Goal: Information Seeking & Learning: Find specific fact

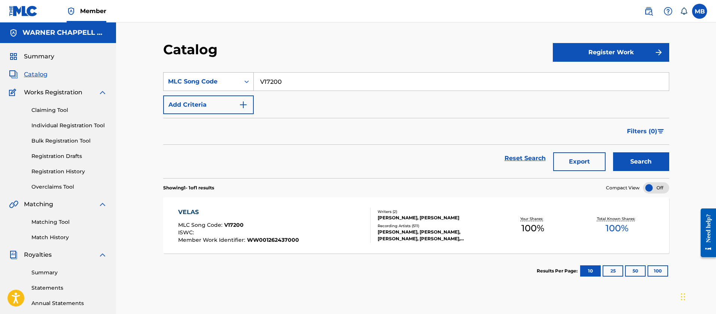
click at [215, 81] on div "MLC Song Code" at bounding box center [201, 81] width 67 height 9
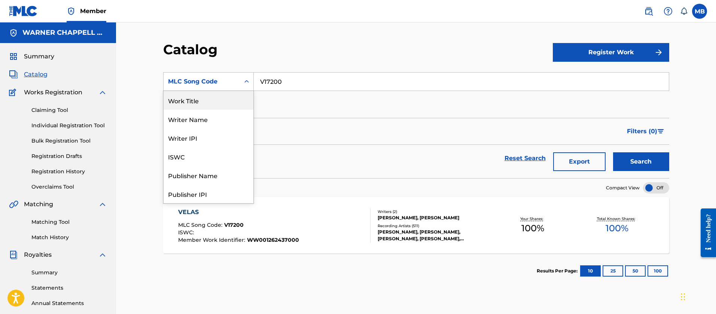
click at [200, 101] on div "Work Title" at bounding box center [209, 100] width 90 height 19
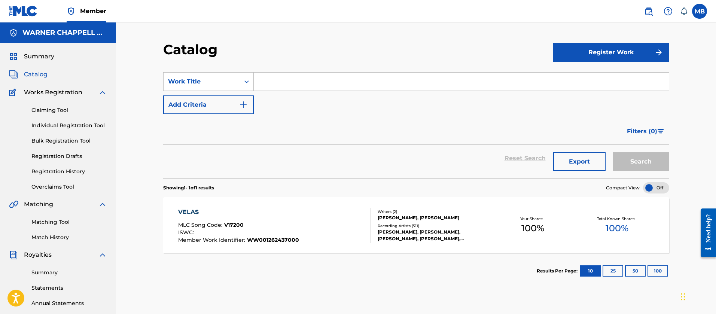
click at [336, 85] on input "Search Form" at bounding box center [461, 82] width 415 height 18
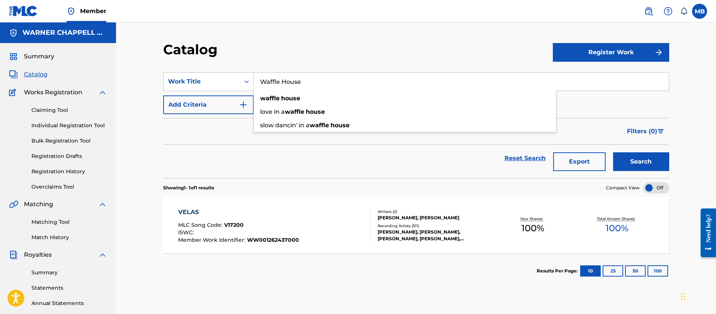
type input "Waffle House"
click at [613, 152] on button "Search" at bounding box center [641, 161] width 56 height 19
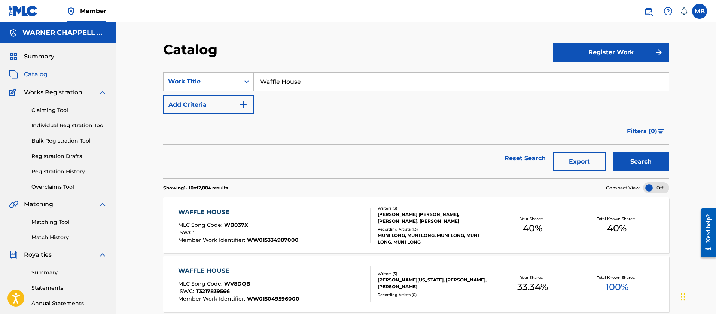
click at [37, 76] on span "Catalog" at bounding box center [36, 74] width 24 height 9
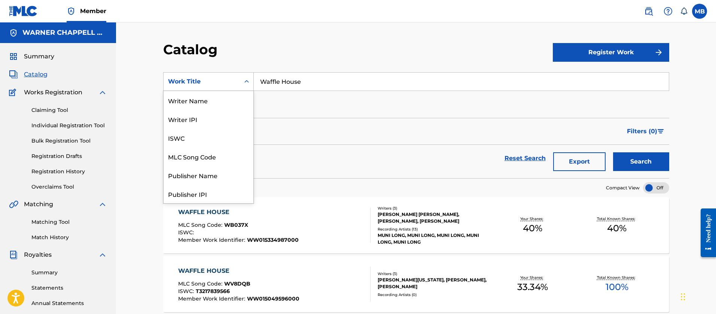
click at [228, 86] on div "Work Title" at bounding box center [201, 81] width 67 height 9
click at [210, 161] on div "MLC Song Code" at bounding box center [209, 156] width 90 height 19
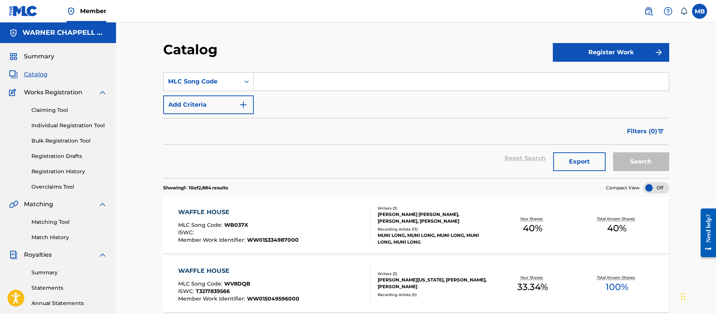
click at [333, 88] on input "Search Form" at bounding box center [461, 82] width 415 height 18
paste input "CV88ET"
click at [613, 152] on button "Search" at bounding box center [641, 161] width 56 height 19
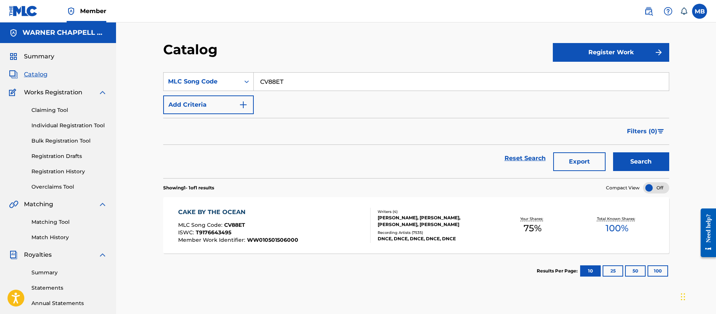
drag, startPoint x: 317, startPoint y: 83, endPoint x: 152, endPoint y: 52, distance: 167.9
click at [171, 65] on section "SearchWithCriteriacf9bad8f-ddc7-4214-b634-e0330e7af995 MLC Song Code CV88ET Add…" at bounding box center [416, 120] width 506 height 115
paste input "BV8UQ5"
type input "BV8UQ5"
click at [613, 152] on button "Search" at bounding box center [641, 161] width 56 height 19
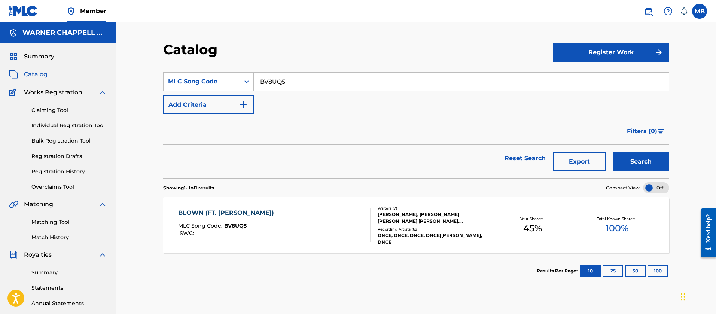
click at [298, 225] on div "BLOWN (FT. [PERSON_NAME]) MLC Song Code : BV8UQ5 ISWC :" at bounding box center [274, 226] width 193 height 34
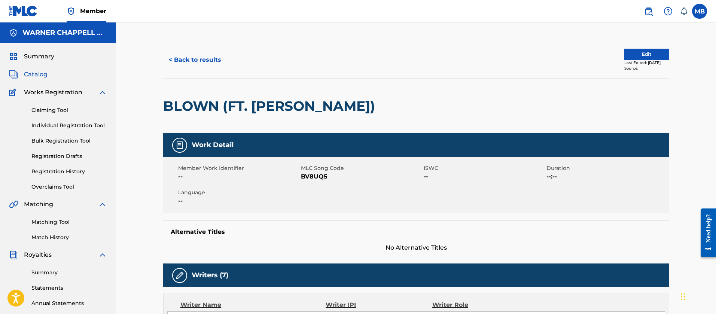
click at [650, 18] on nav "Member MB MB Marshall Borden [EMAIL_ADDRESS][PERSON_NAME][DOMAIN_NAME] Notifica…" at bounding box center [358, 11] width 716 height 22
click at [649, 16] on link at bounding box center [649, 11] width 15 height 15
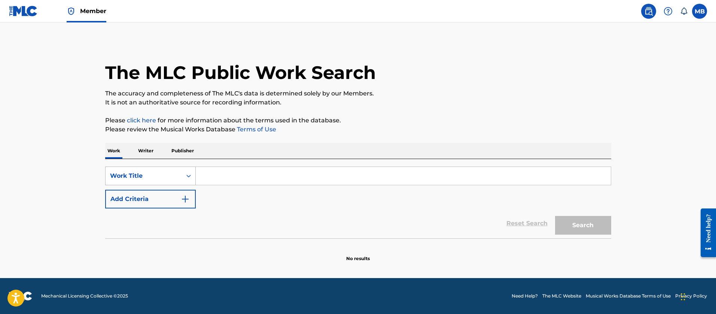
click at [165, 170] on div "Work Title" at bounding box center [144, 176] width 76 height 14
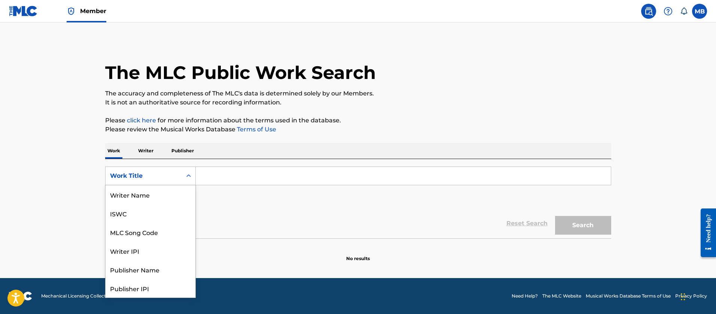
scroll to position [37, 0]
click at [160, 196] on div "MLC Song Code" at bounding box center [151, 194] width 90 height 19
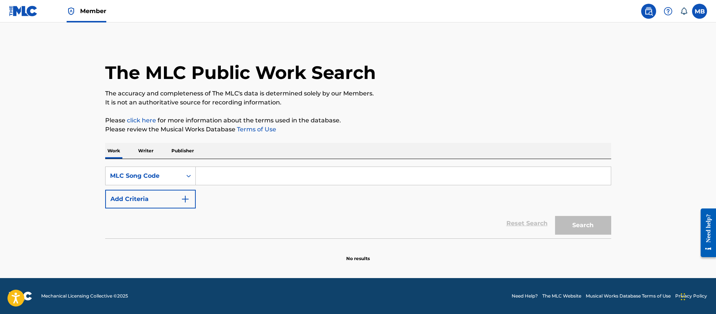
click at [217, 172] on input "Search Form" at bounding box center [403, 176] width 415 height 18
paste input "BV8H0V / BVCADZ"
click at [555, 216] on button "Search" at bounding box center [583, 225] width 56 height 19
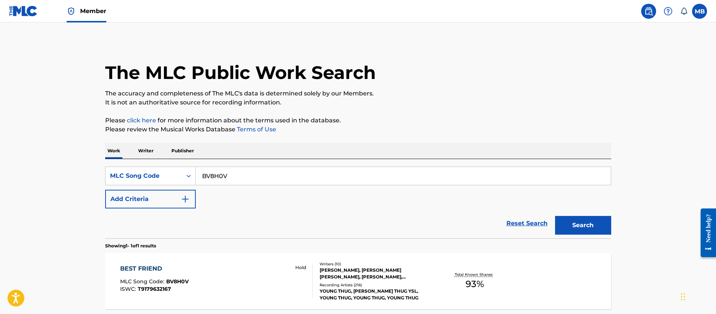
click at [253, 179] on input "BV8H0V" at bounding box center [403, 176] width 415 height 18
paste input "/ BVCADZ"
type input "BVCADZ"
click at [555, 216] on button "Search" at bounding box center [583, 225] width 56 height 19
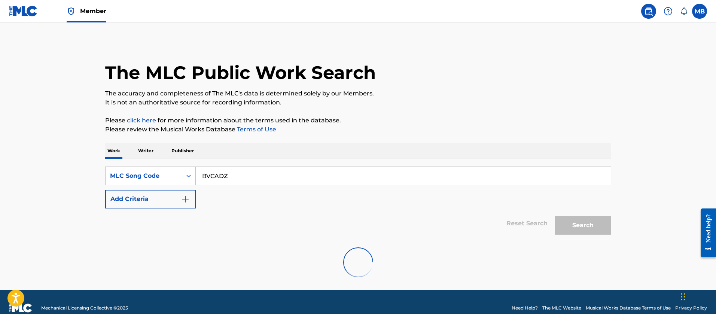
click at [207, 179] on input "BVCADZ" at bounding box center [403, 176] width 415 height 18
click at [100, 15] on link "Member" at bounding box center [87, 11] width 40 height 22
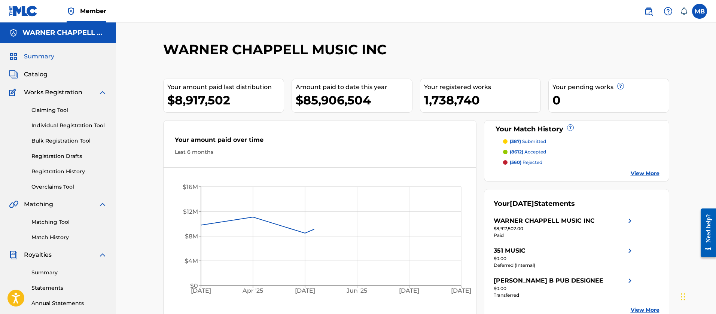
click at [39, 76] on span "Catalog" at bounding box center [36, 74] width 24 height 9
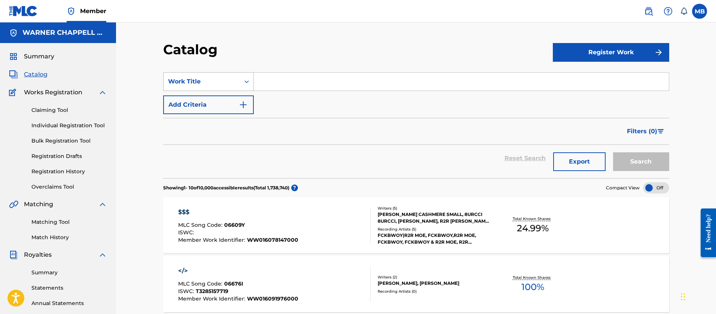
click at [178, 81] on div "Work Title" at bounding box center [201, 81] width 67 height 9
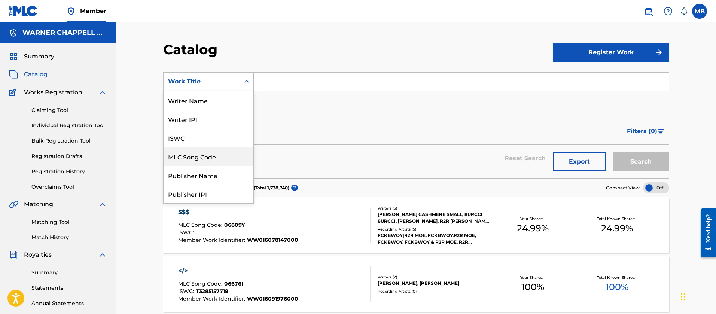
click at [201, 154] on div "MLC Song Code" at bounding box center [209, 156] width 90 height 19
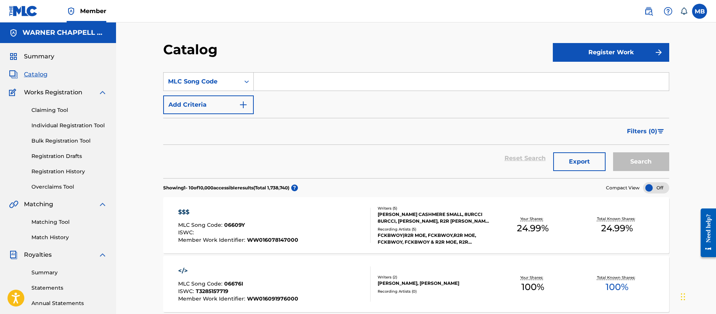
click at [299, 73] on input "Search Form" at bounding box center [461, 82] width 415 height 18
paste input "BV8H0V / BVCADZ"
type input "BV8H0V"
click at [613, 152] on button "Search" at bounding box center [641, 161] width 56 height 19
